Goal: Task Accomplishment & Management: Manage account settings

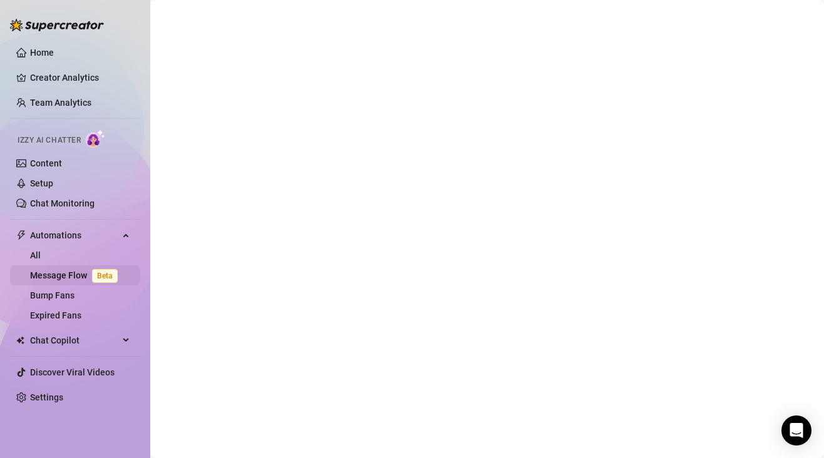
click at [71, 277] on link "Message Flow Beta" at bounding box center [76, 276] width 93 height 10
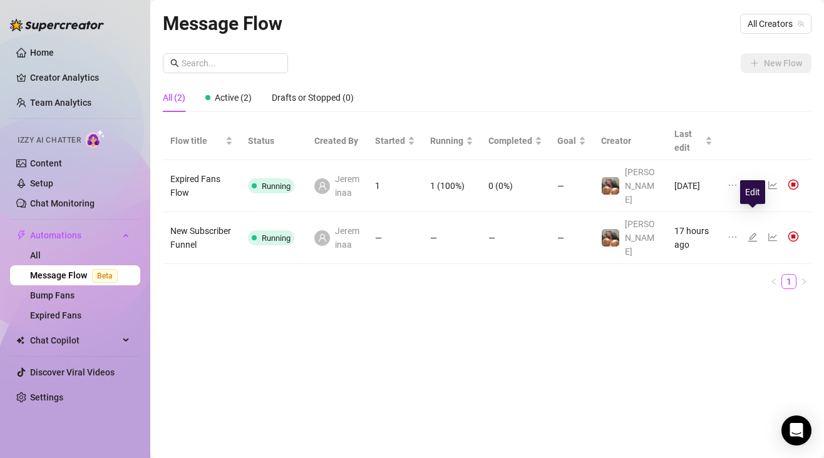
click at [751, 232] on icon "edit" at bounding box center [753, 237] width 10 height 10
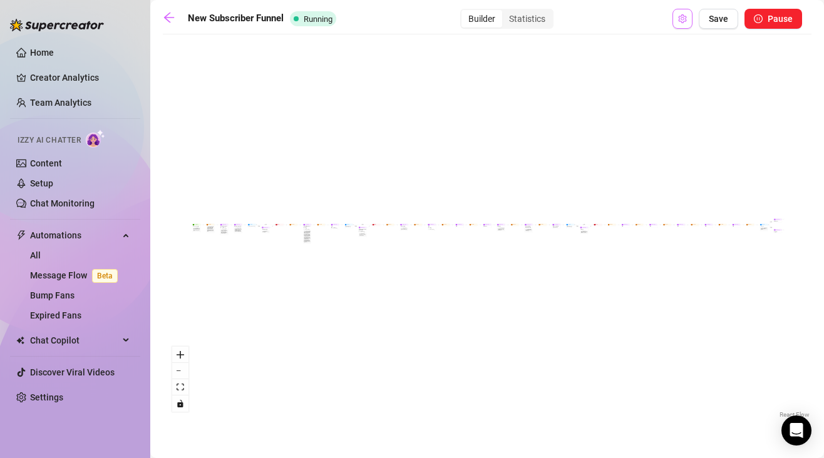
click at [676, 17] on button "Open Exit Rules" at bounding box center [683, 19] width 20 height 20
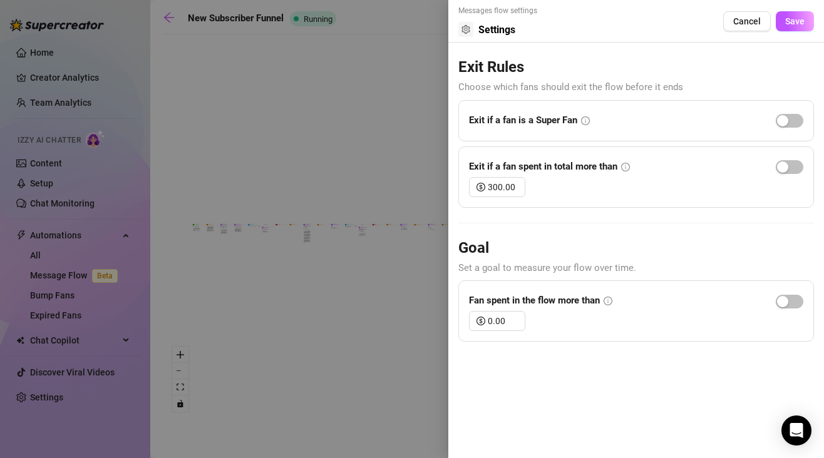
click at [375, 143] on div at bounding box center [412, 229] width 824 height 458
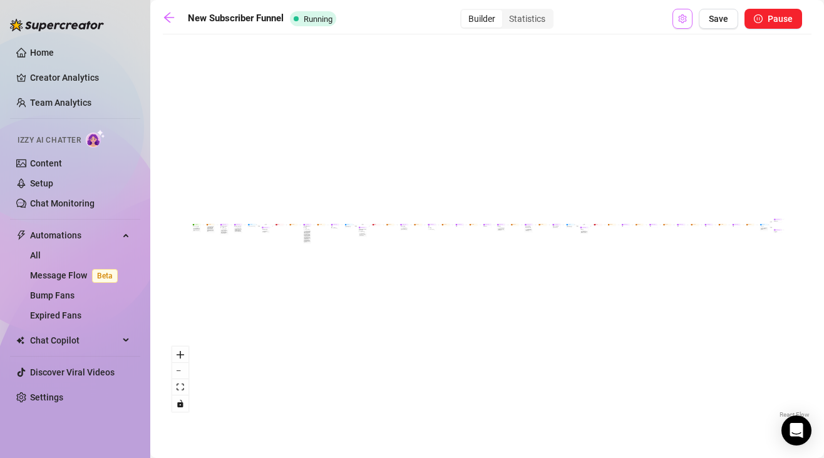
click at [680, 19] on icon "setting" at bounding box center [682, 18] width 8 height 9
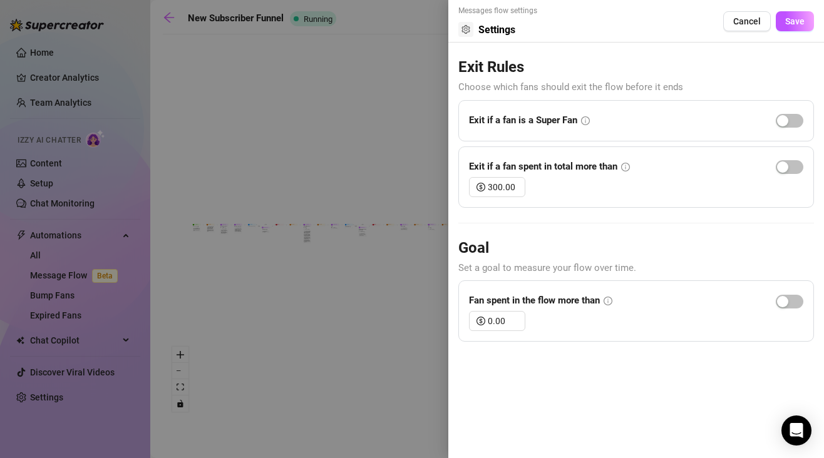
click at [399, 105] on div at bounding box center [412, 229] width 824 height 458
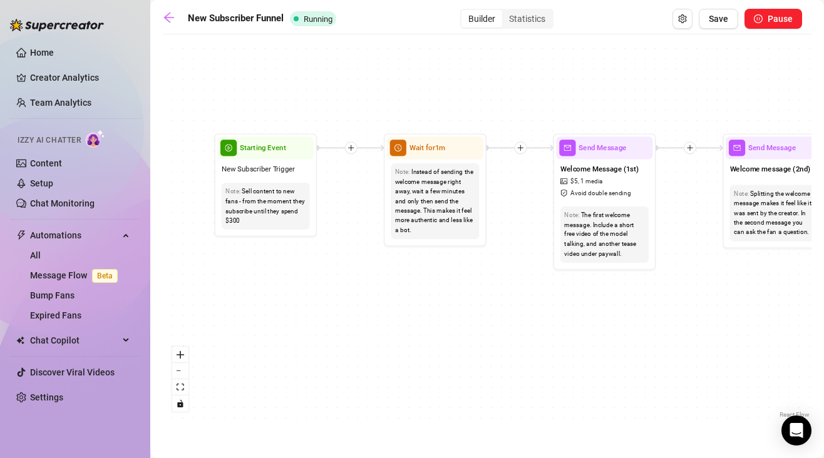
drag, startPoint x: 225, startPoint y: 282, endPoint x: 315, endPoint y: 302, distance: 92.5
click at [316, 302] on div "If True If True If True If False If False If False If True If False Merge Merge…" at bounding box center [487, 231] width 649 height 381
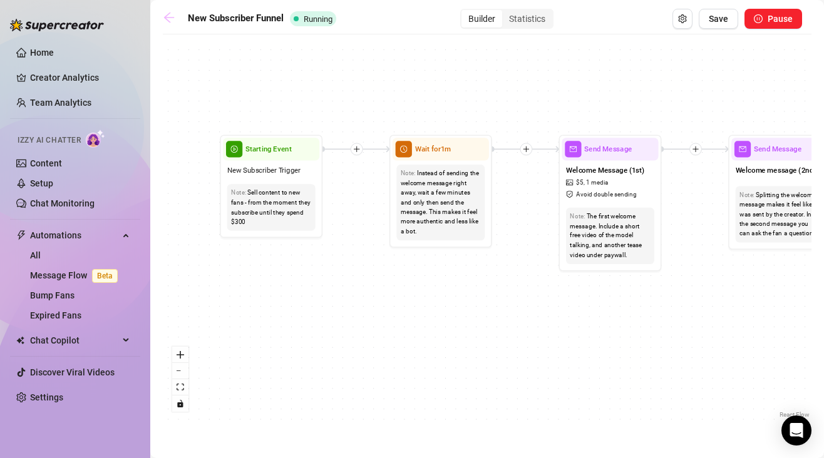
click at [165, 15] on icon "arrow-left" at bounding box center [169, 17] width 13 height 13
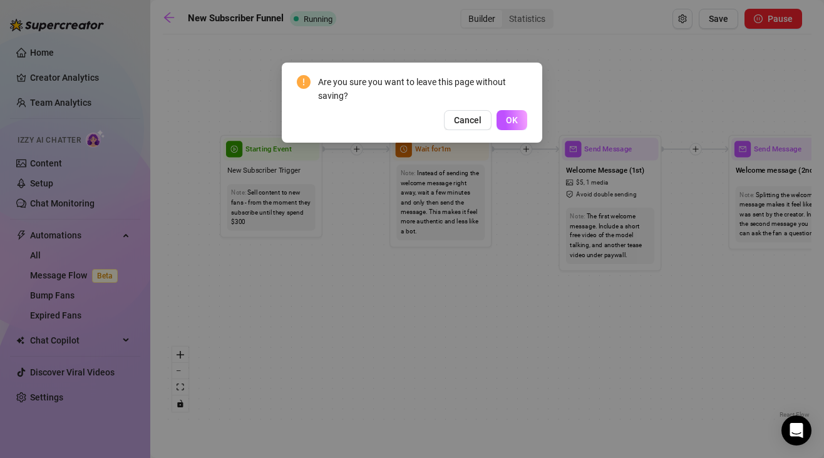
click at [631, 52] on div "Are you sure you want to leave this page without saving? Cancel OK" at bounding box center [412, 229] width 824 height 458
click at [714, 24] on div "Are you sure you want to leave this page without saving? Cancel OK" at bounding box center [412, 229] width 824 height 458
click at [473, 118] on span "Cancel" at bounding box center [468, 120] width 28 height 10
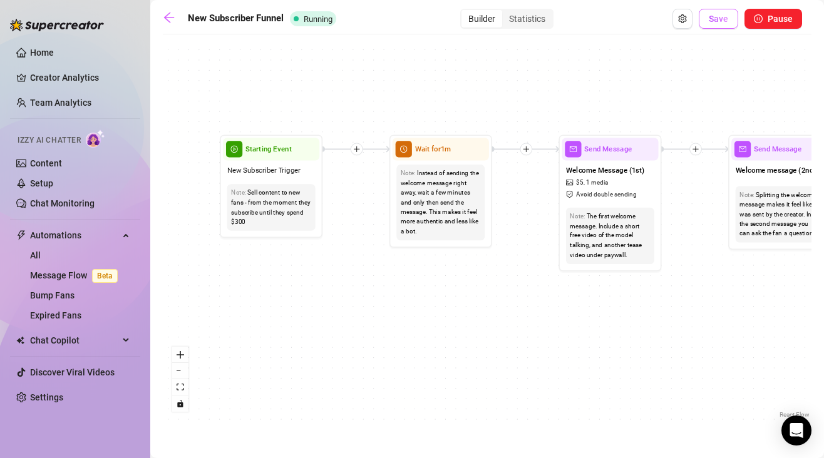
click at [717, 15] on span "Save" at bounding box center [718, 19] width 19 height 10
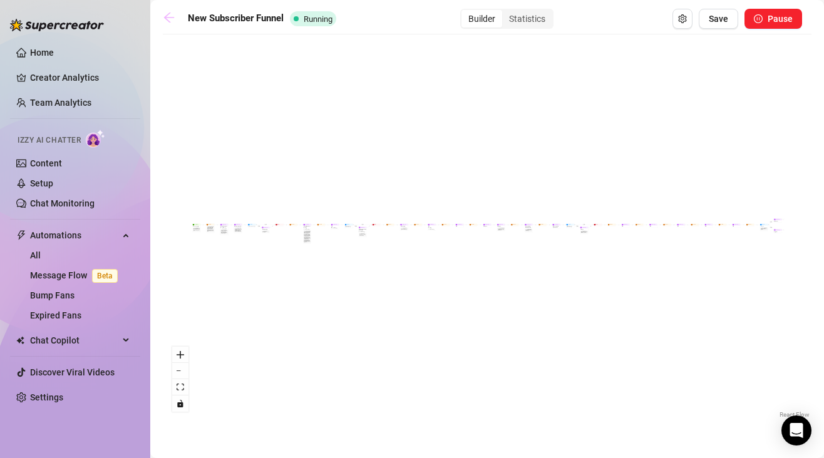
click at [170, 16] on icon "arrow-left" at bounding box center [169, 17] width 13 height 13
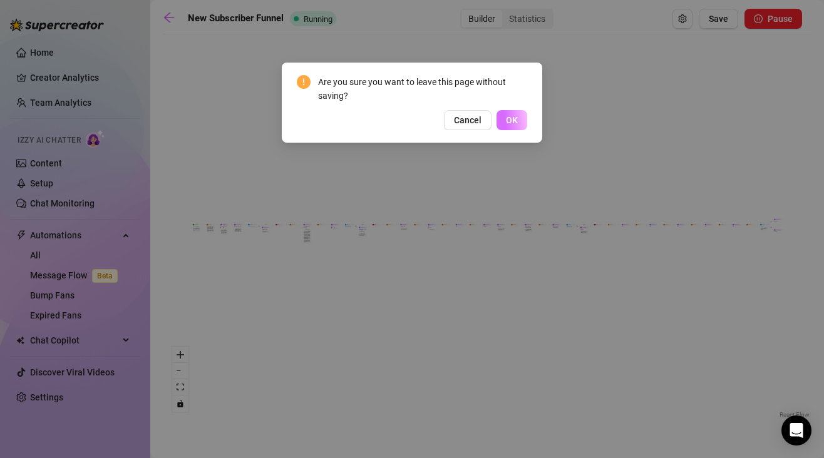
click at [500, 122] on button "OK" at bounding box center [512, 120] width 31 height 20
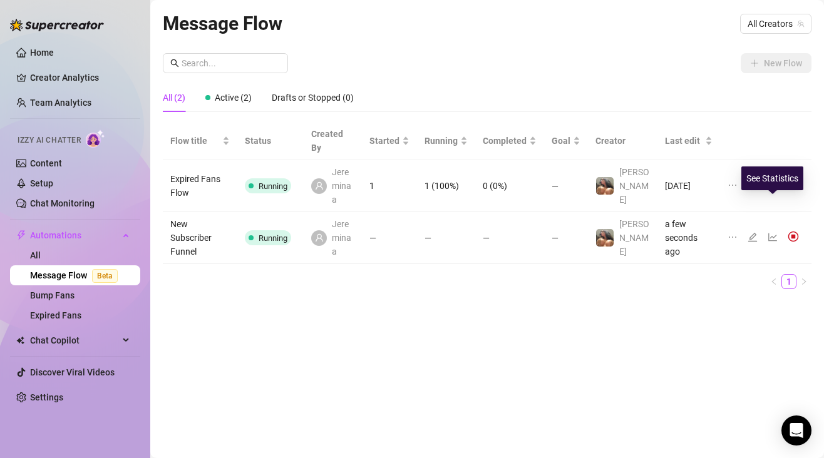
click at [773, 232] on icon "line-chart" at bounding box center [773, 237] width 10 height 10
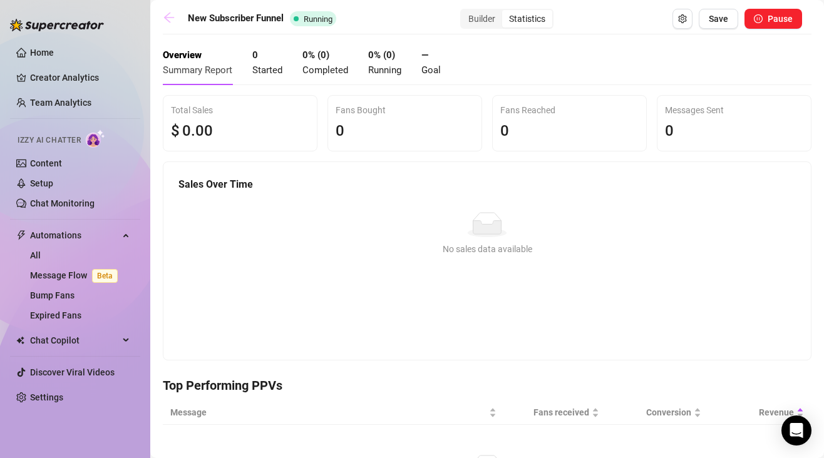
click at [170, 19] on icon "arrow-left" at bounding box center [169, 17] width 13 height 13
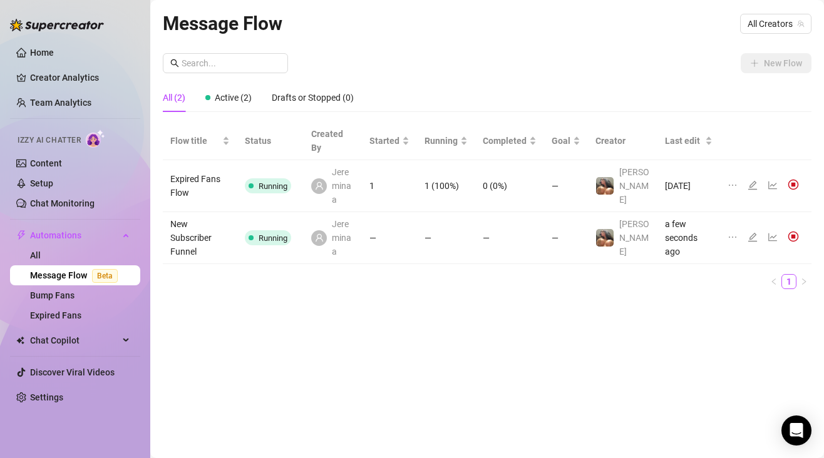
click at [68, 275] on link "Message Flow Beta" at bounding box center [76, 276] width 93 height 10
click at [81, 235] on span "Automations" at bounding box center [74, 235] width 89 height 20
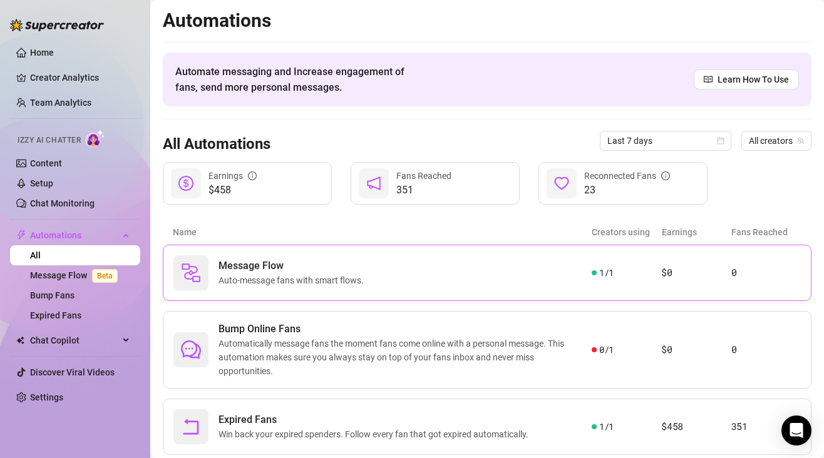
click at [760, 259] on div "Message Flow Auto-message fans with smart flows. 1 / 1 $0 0" at bounding box center [487, 273] width 649 height 56
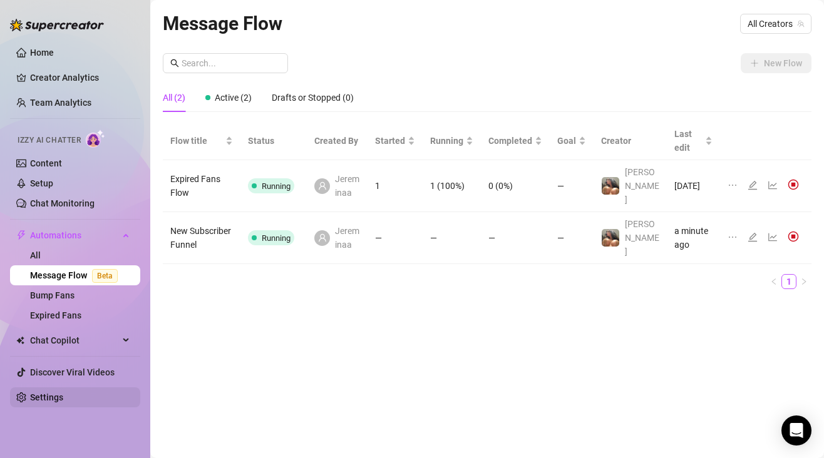
click at [62, 402] on link "Settings" at bounding box center [46, 398] width 33 height 10
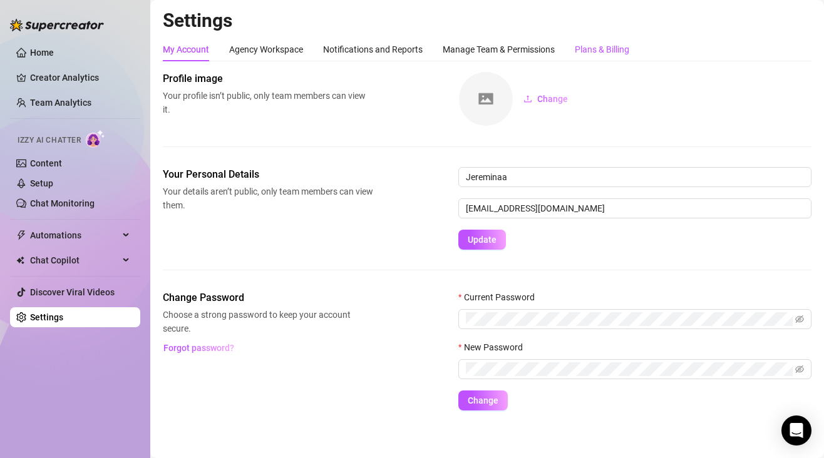
click at [588, 44] on div "Plans & Billing" at bounding box center [602, 50] width 54 height 14
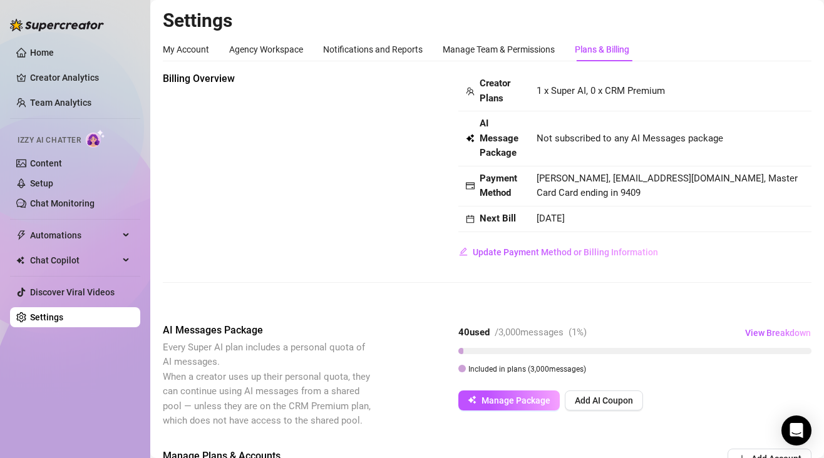
click at [74, 224] on ul "Home Creator Analytics Team Analytics Izzy AI Chatter Content Setup Chat Monito…" at bounding box center [75, 185] width 130 height 295
click at [74, 225] on ul "Home Creator Analytics Team Analytics Izzy AI Chatter Content Setup Chat Monito…" at bounding box center [75, 185] width 130 height 295
click at [74, 228] on span "Automations" at bounding box center [74, 235] width 89 height 20
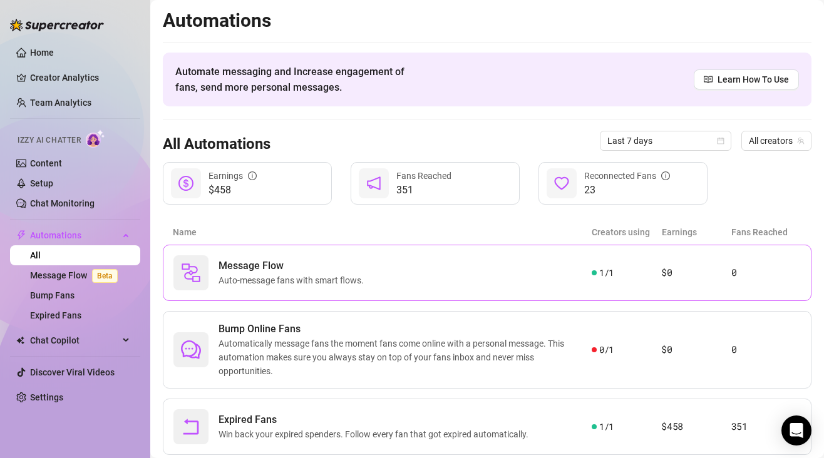
click at [346, 259] on span "Message Flow" at bounding box center [294, 266] width 150 height 15
